Goal: Task Accomplishment & Management: Manage account settings

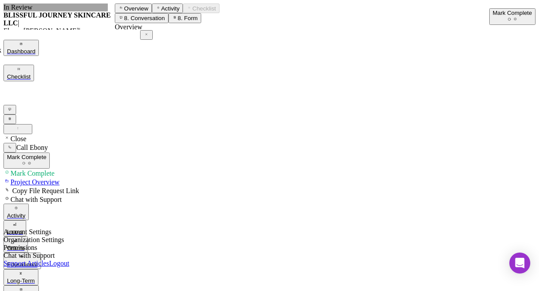
scroll to position [210, 0]
